Goal: Information Seeking & Learning: Learn about a topic

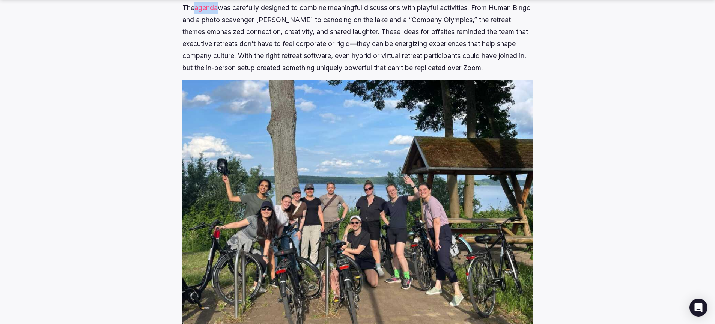
scroll to position [703, 0]
drag, startPoint x: 239, startPoint y: 32, endPoint x: 183, endPoint y: 32, distance: 56.3
click at [183, 32] on p "The agenda was carefully designed to combine meaningful discussions with playfu…" at bounding box center [357, 38] width 350 height 72
copy p "executive retreats"
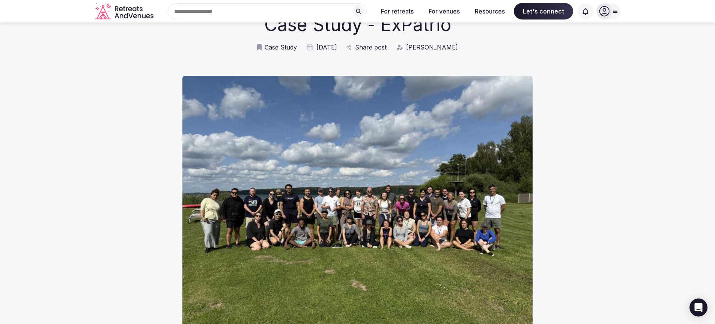
scroll to position [0, 0]
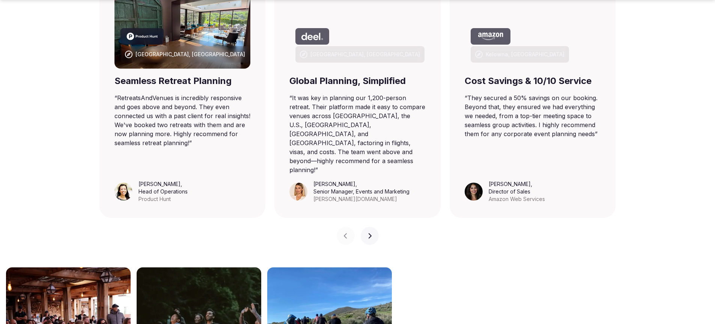
scroll to position [609, 0]
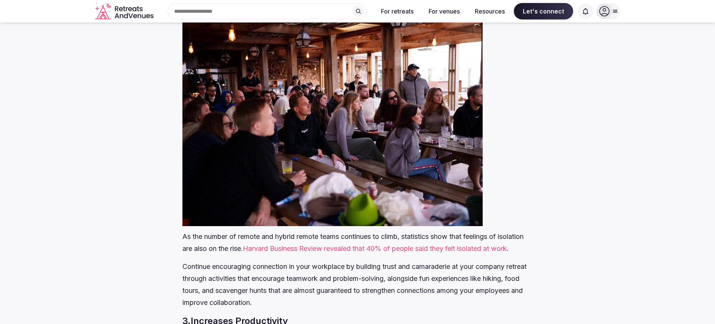
scroll to position [1519, 0]
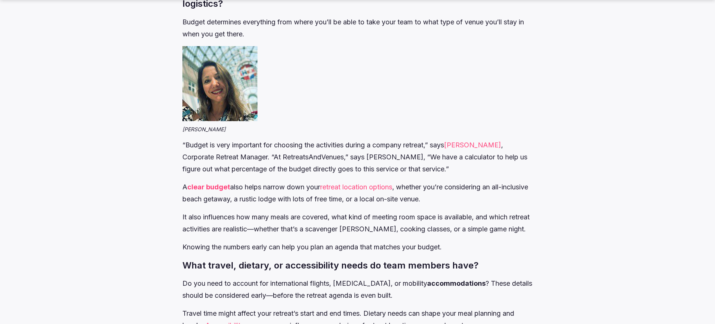
scroll to position [2387, 0]
